Goal: Task Accomplishment & Management: Manage account settings

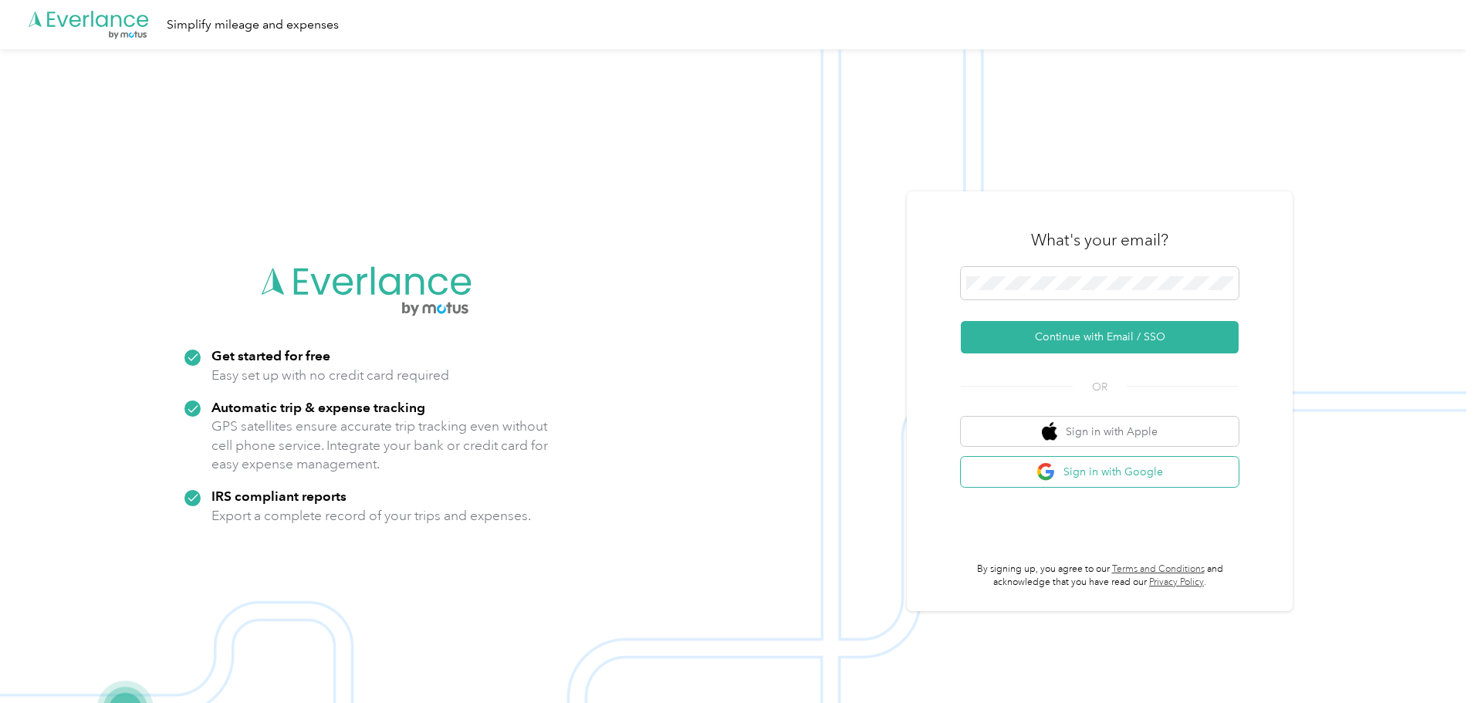
click at [1106, 466] on button "Sign in with Google" at bounding box center [1100, 472] width 278 height 30
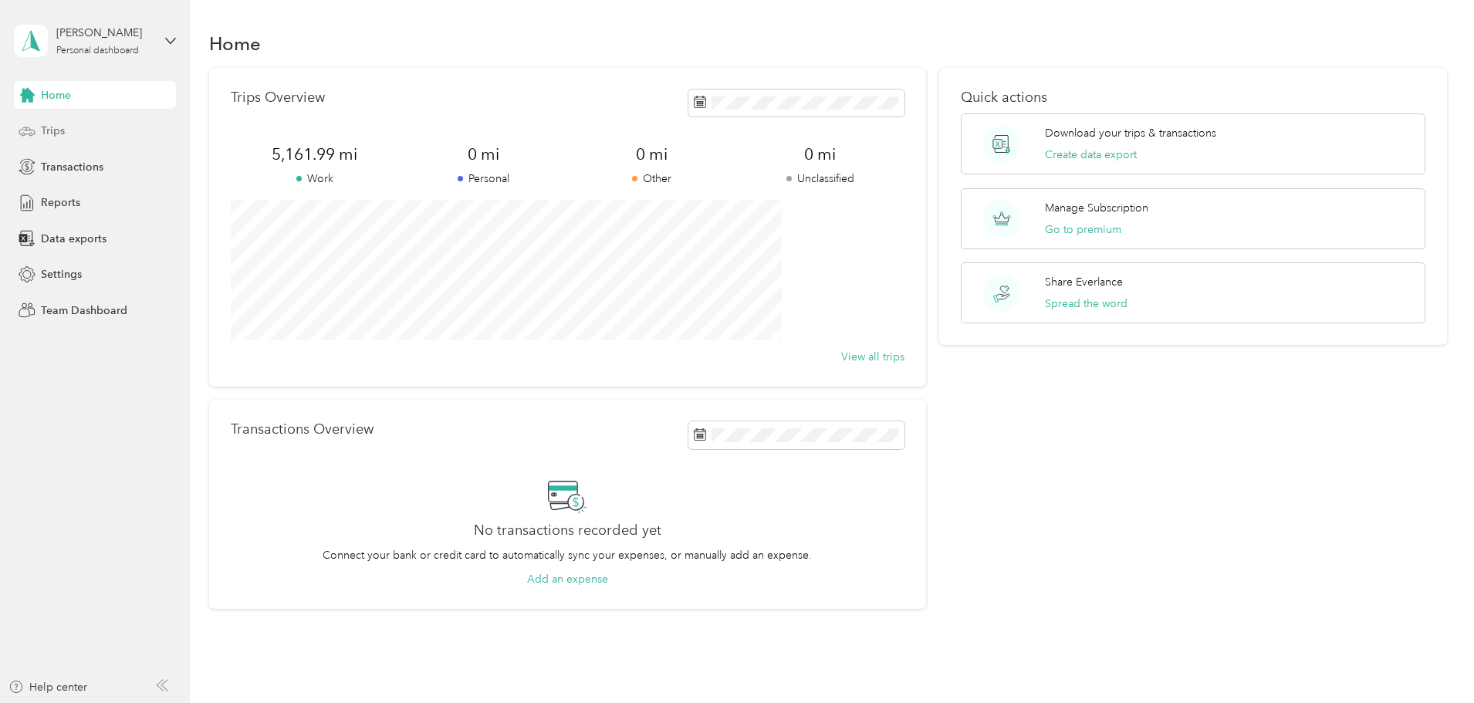
click at [58, 130] on span "Trips" at bounding box center [53, 131] width 24 height 16
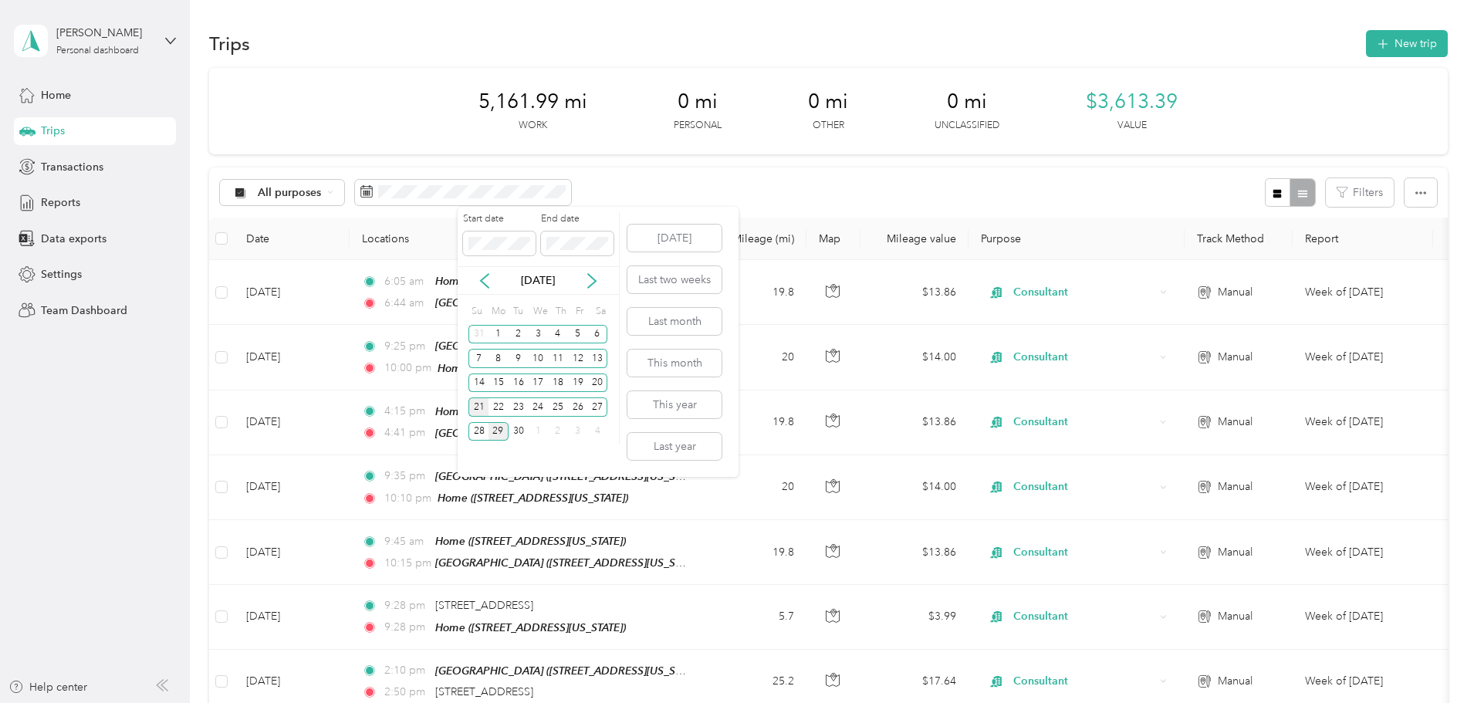
click at [479, 407] on div "21" at bounding box center [479, 407] width 20 height 19
click at [604, 408] on div "27" at bounding box center [598, 407] width 20 height 19
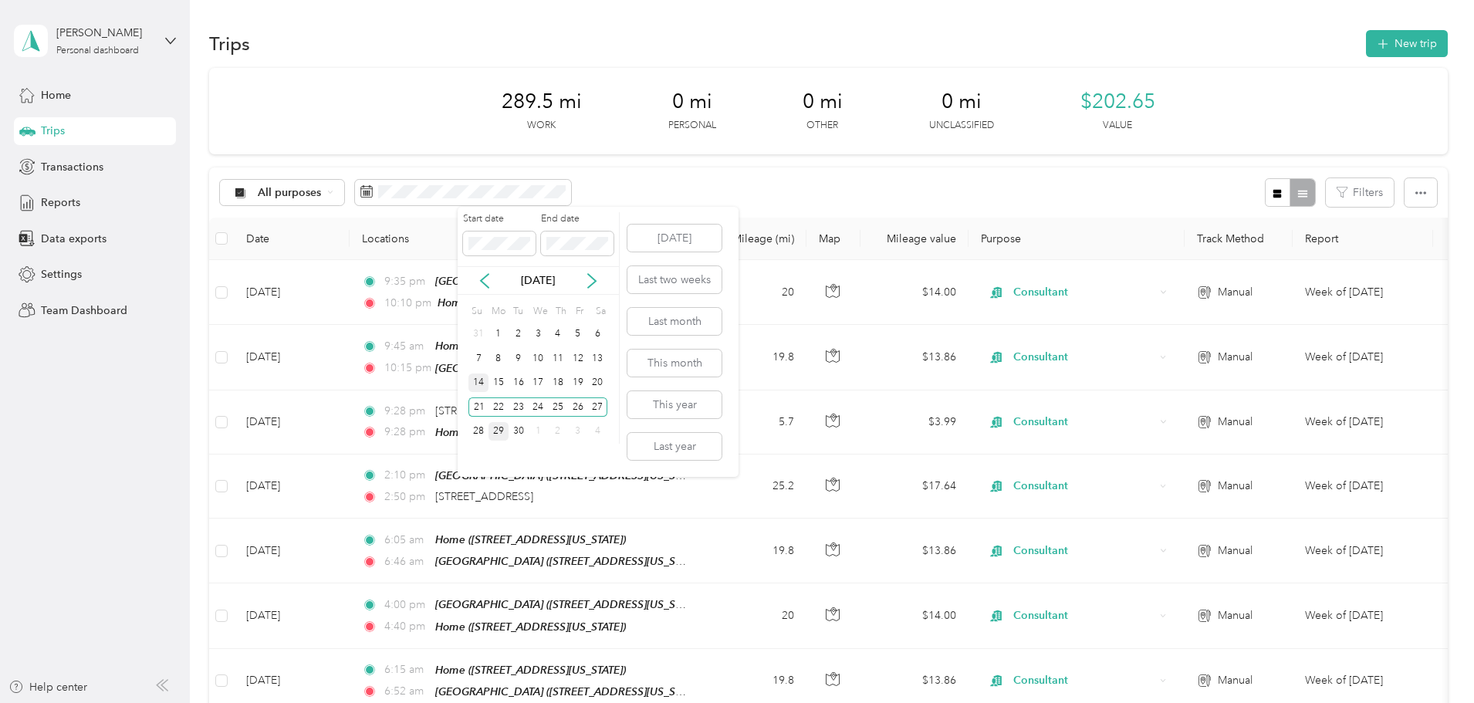
click at [477, 381] on div "14" at bounding box center [479, 383] width 20 height 19
click at [602, 380] on div "20" at bounding box center [598, 383] width 20 height 19
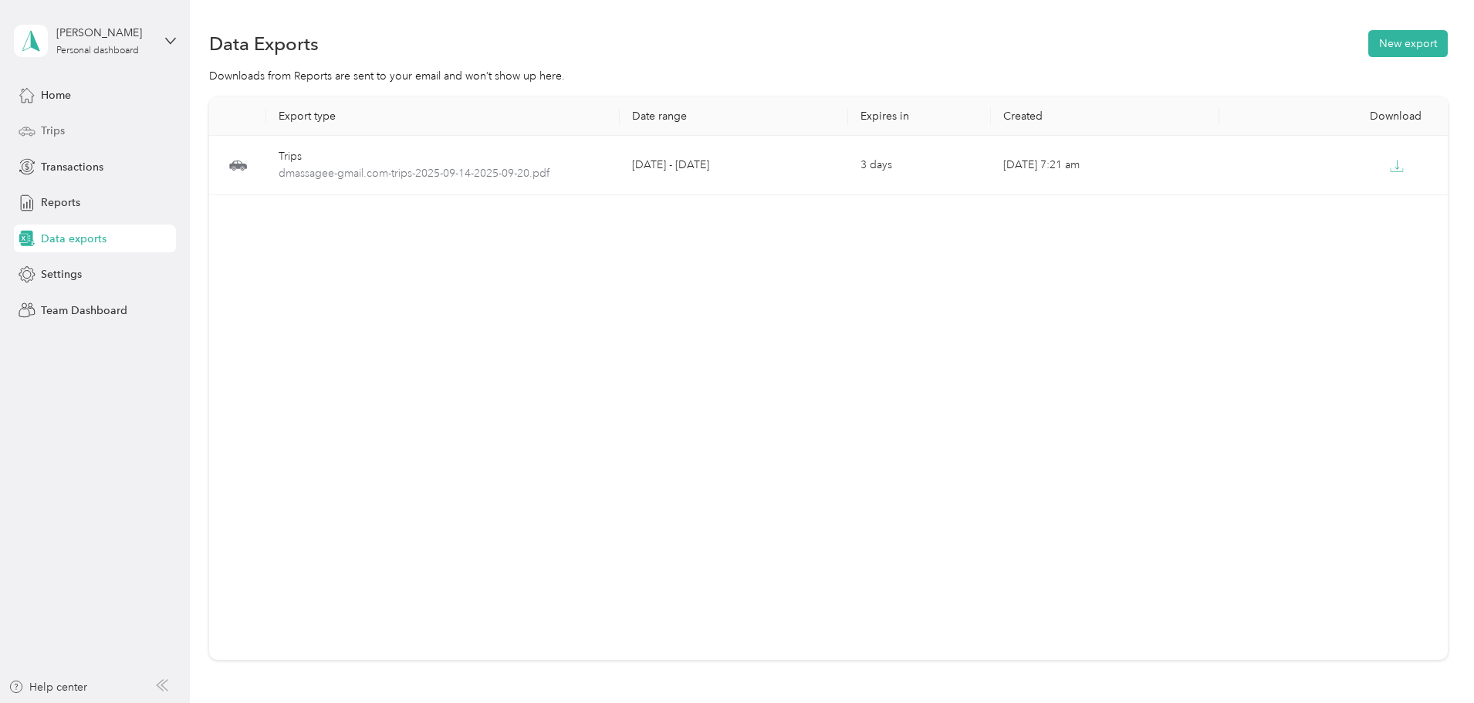
click at [64, 128] on span "Trips" at bounding box center [53, 131] width 24 height 16
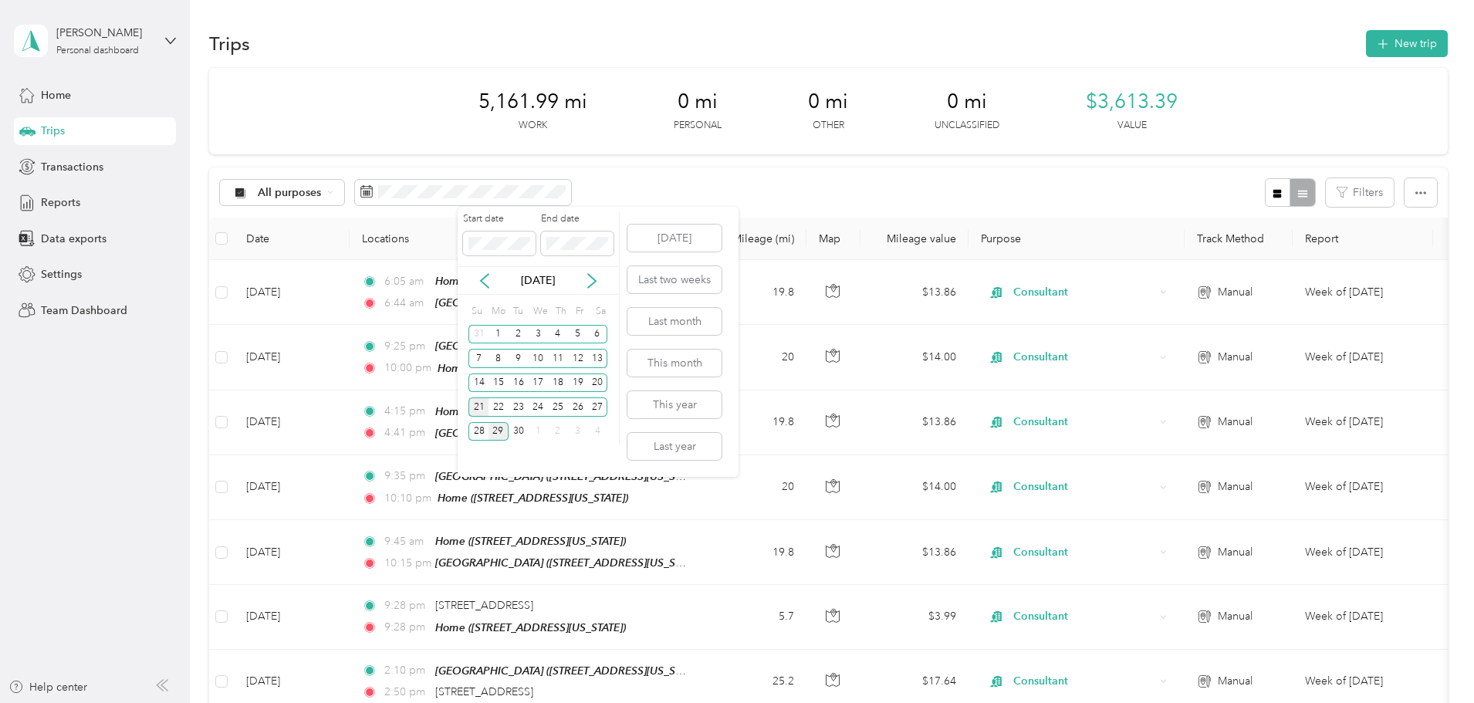
click at [475, 406] on div "21" at bounding box center [479, 407] width 20 height 19
click at [601, 410] on div "27" at bounding box center [598, 407] width 20 height 19
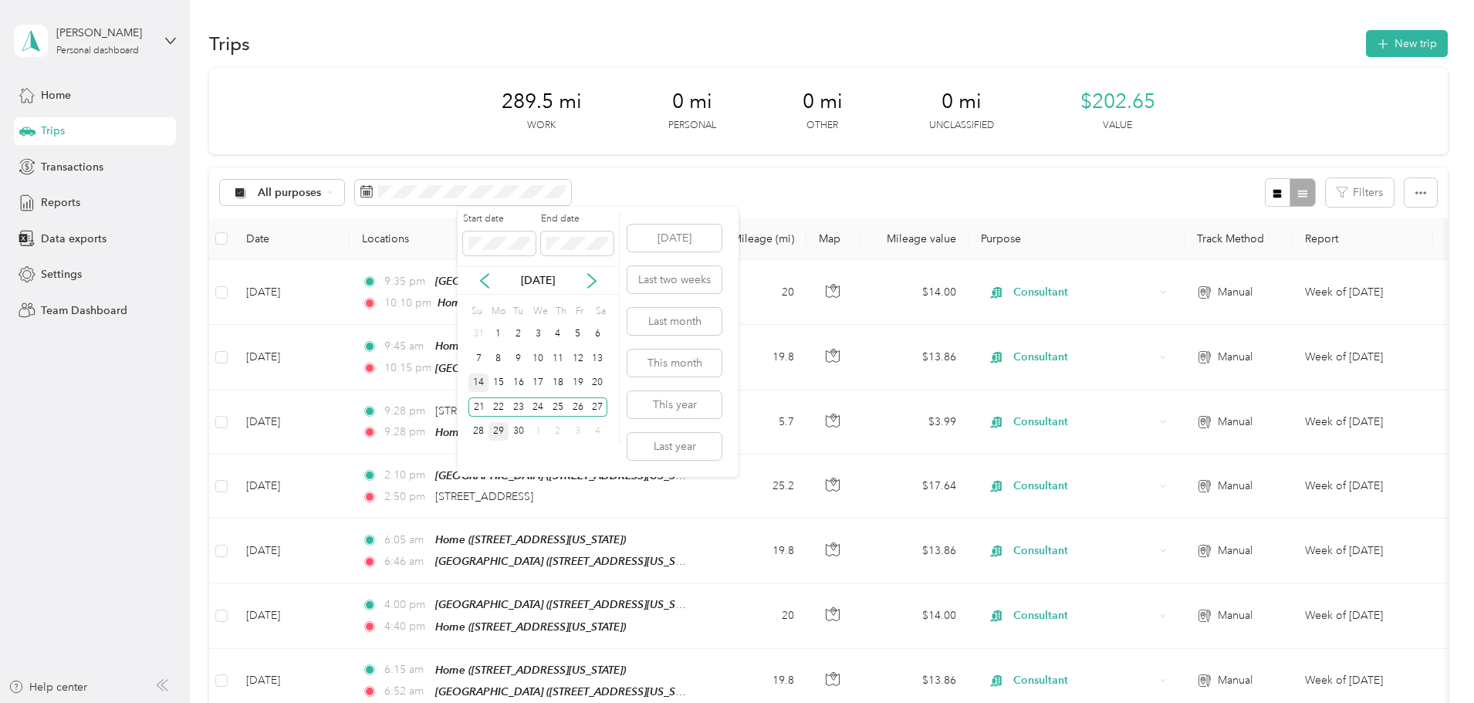
click at [476, 385] on div "14" at bounding box center [479, 383] width 20 height 19
click at [594, 382] on div "20" at bounding box center [598, 383] width 20 height 19
